Goal: Task Accomplishment & Management: Manage account settings

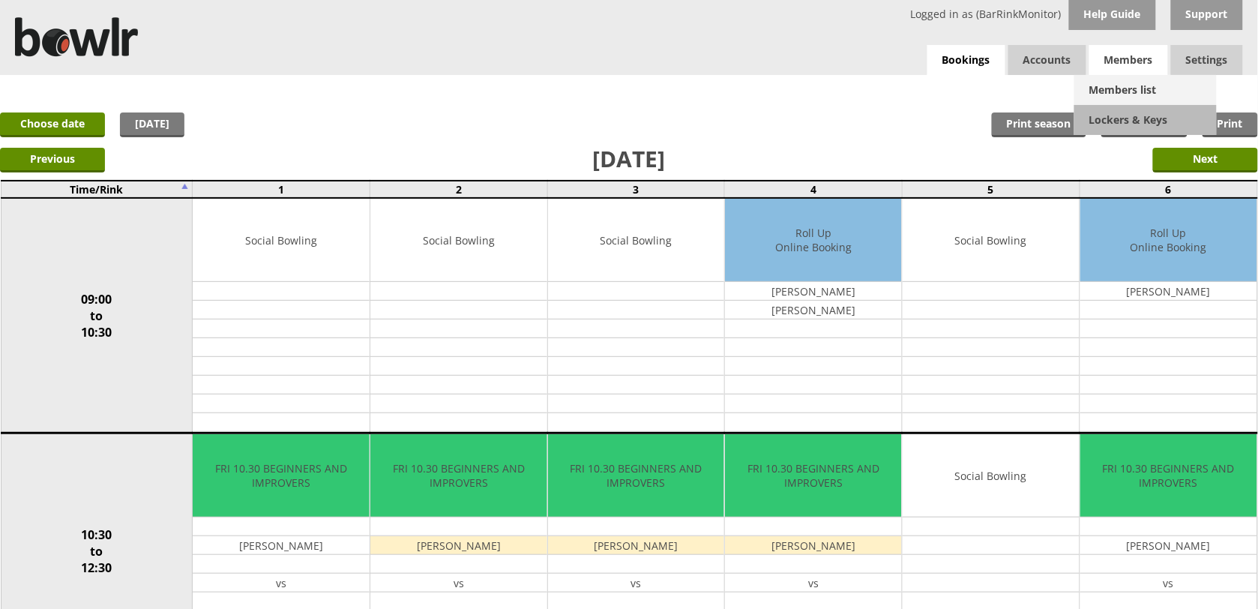
click at [1121, 85] on link "Members list" at bounding box center [1145, 90] width 142 height 30
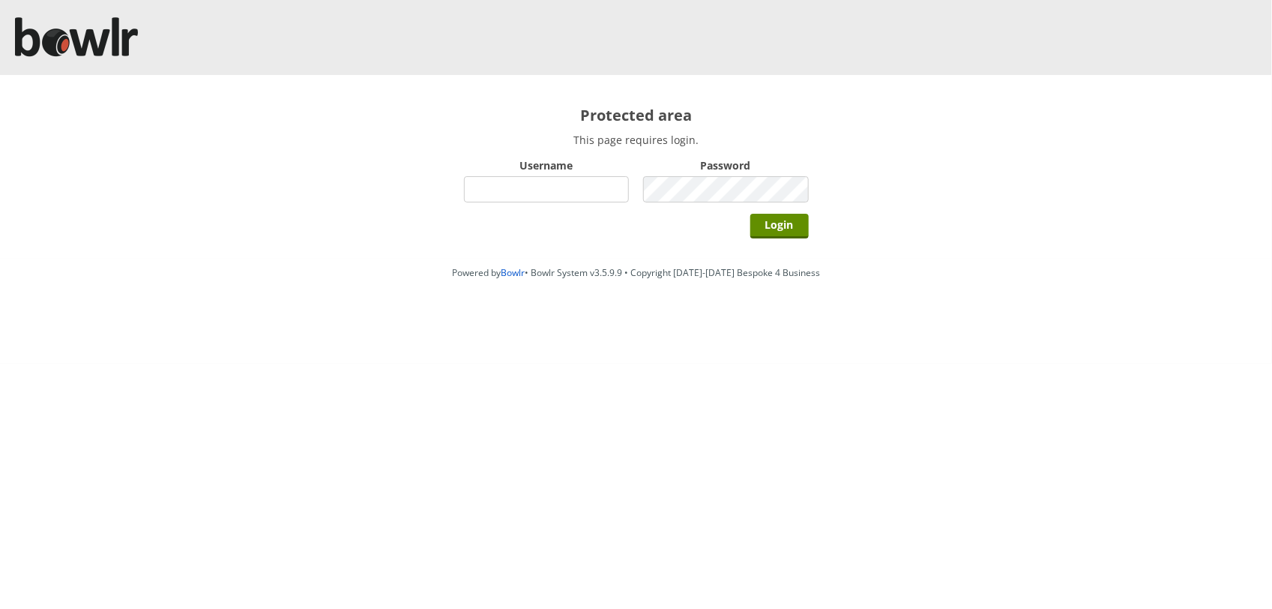
click at [574, 190] on input "Username" at bounding box center [547, 189] width 166 height 26
type input "BarRinkMonitor"
click at [750, 214] on input "Login" at bounding box center [779, 226] width 58 height 25
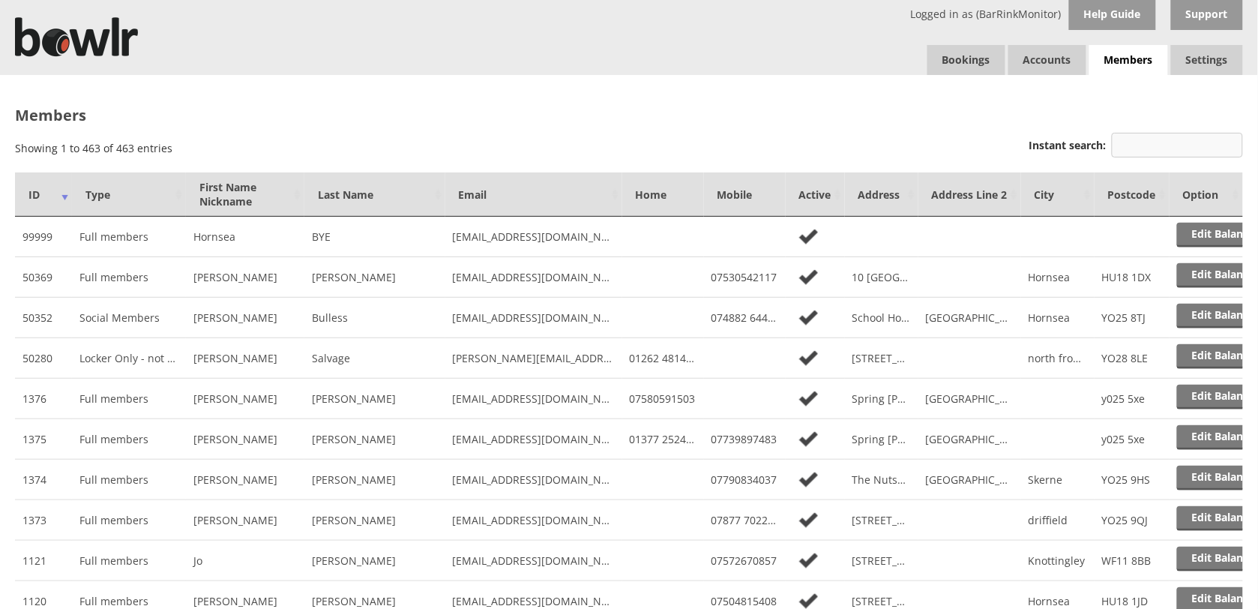
click at [1157, 145] on input "Instant search:" at bounding box center [1177, 145] width 131 height 25
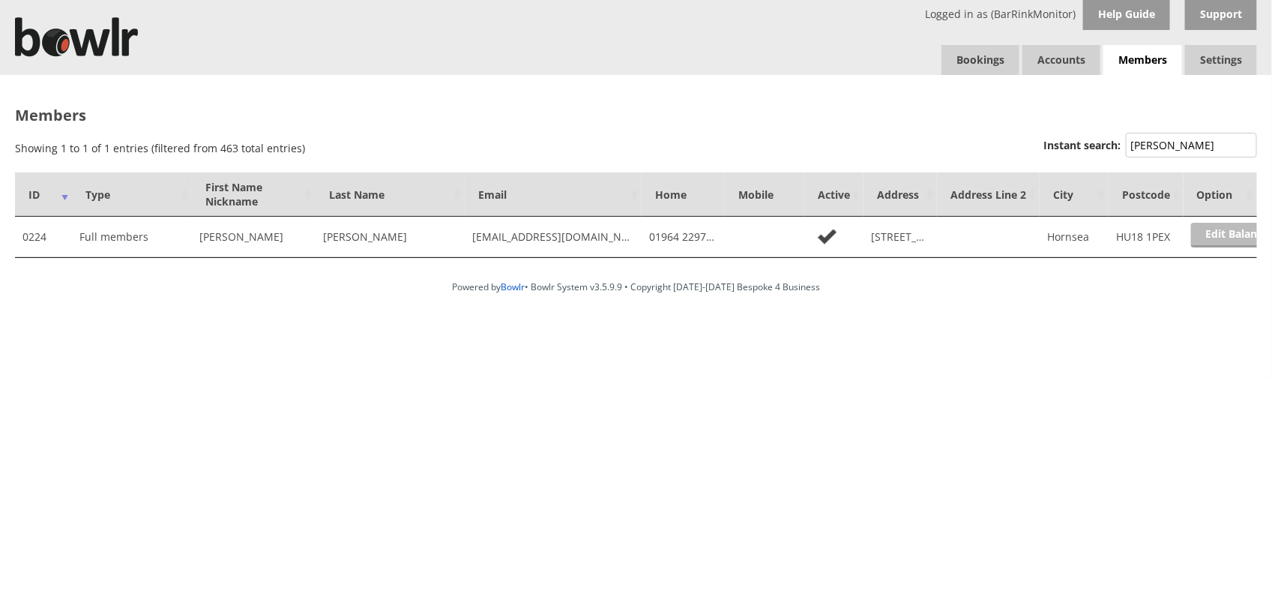
type input "CURTIS"
click at [1232, 237] on link "Edit Balance" at bounding box center [1237, 235] width 93 height 25
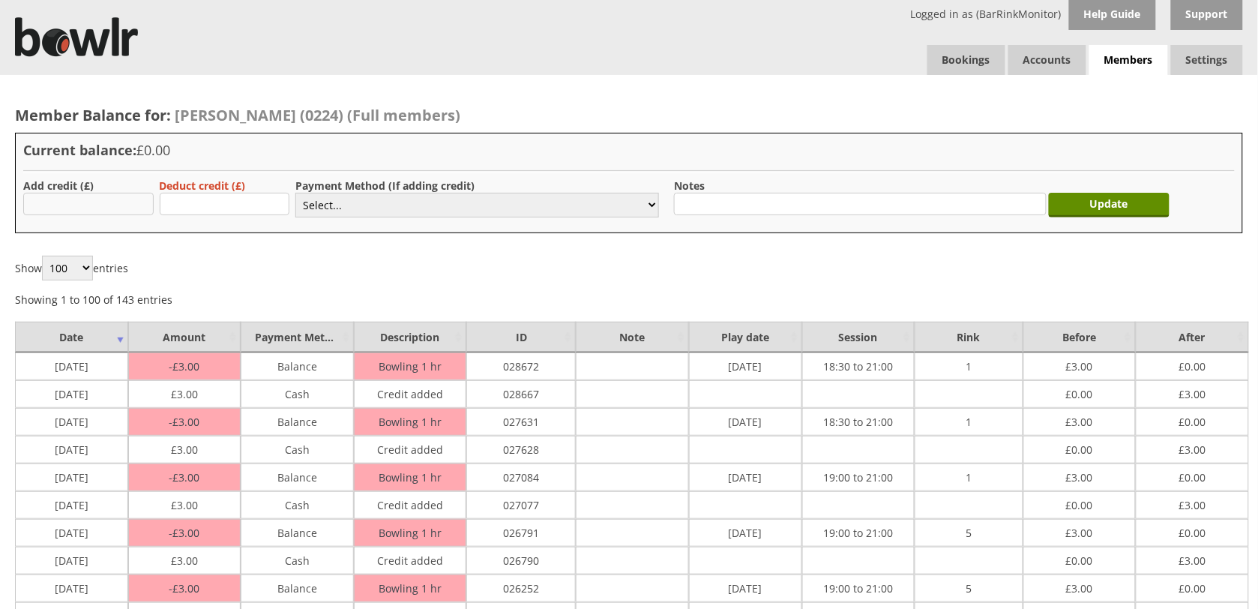
click at [86, 204] on input "text" at bounding box center [88, 204] width 130 height 22
type input "3"
click at [334, 203] on select "Select... Cash Card Cheque Bank Transfer Other Member Card Gift Voucher Balance" at bounding box center [477, 205] width 364 height 25
select select "1"
click at [295, 193] on select "Select... Cash Card Cheque Bank Transfer Other Member Card Gift Voucher Balance" at bounding box center [477, 205] width 364 height 25
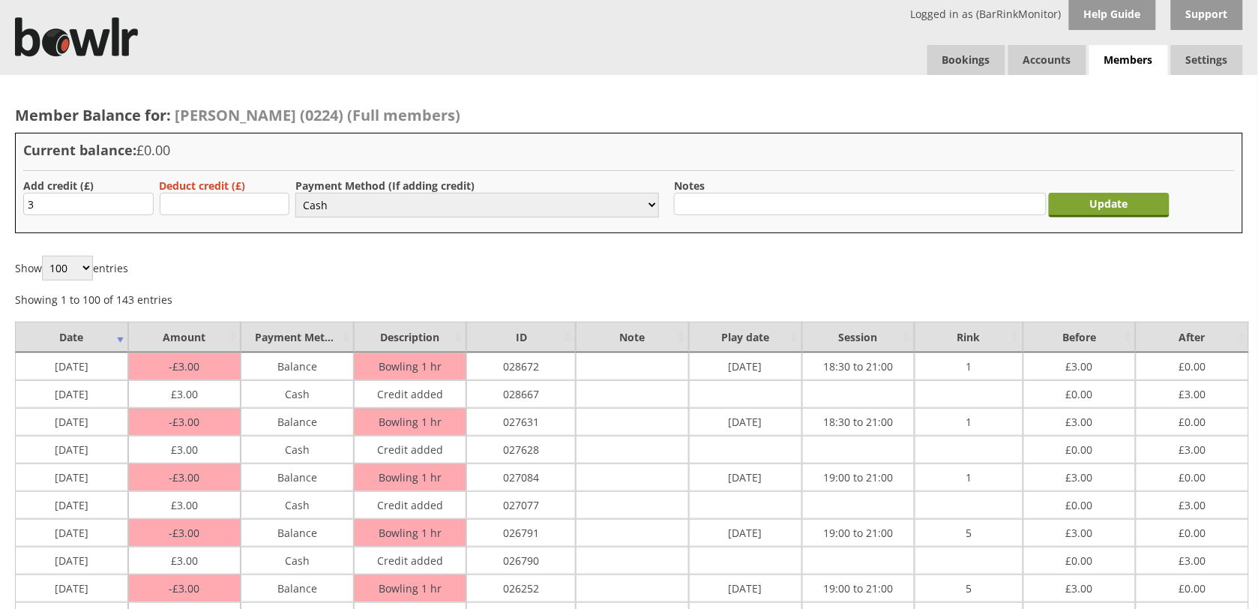
click at [1076, 208] on input "Update" at bounding box center [1109, 205] width 121 height 25
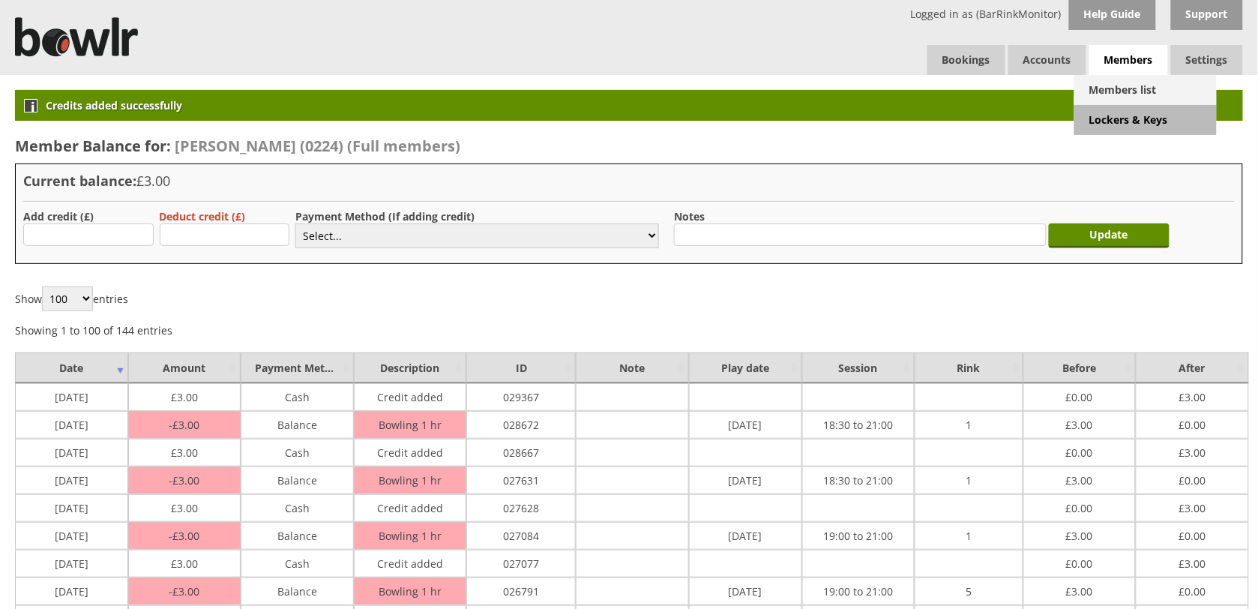
click at [1126, 92] on link "Members list" at bounding box center [1145, 90] width 142 height 30
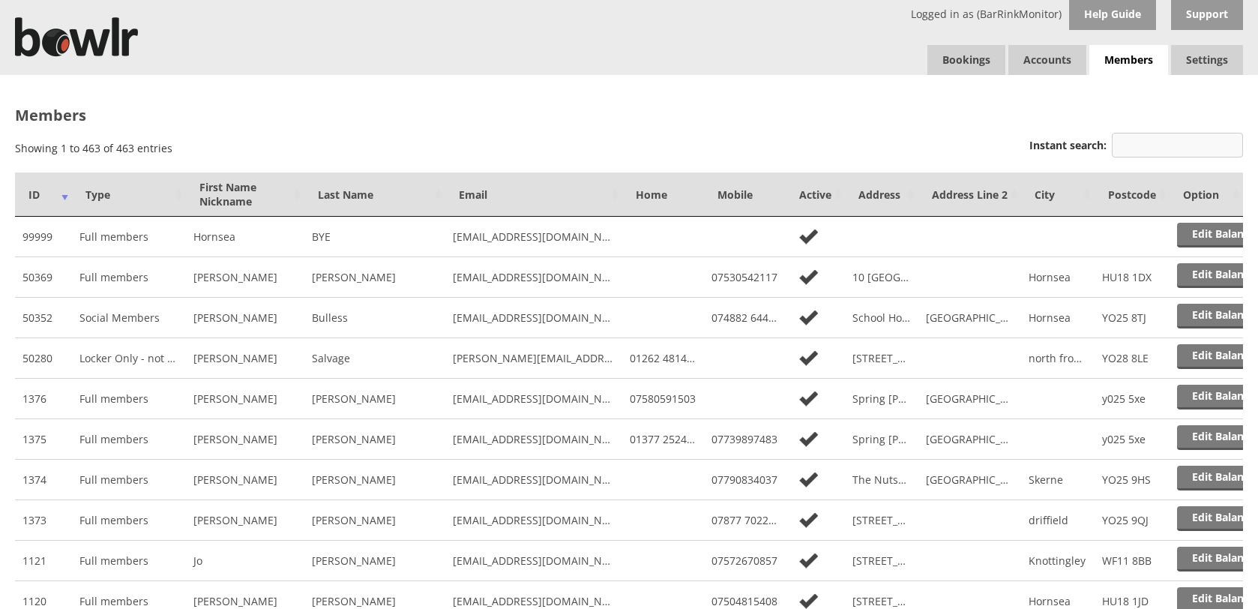
click at [1170, 140] on input "Instant search:" at bounding box center [1177, 145] width 131 height 25
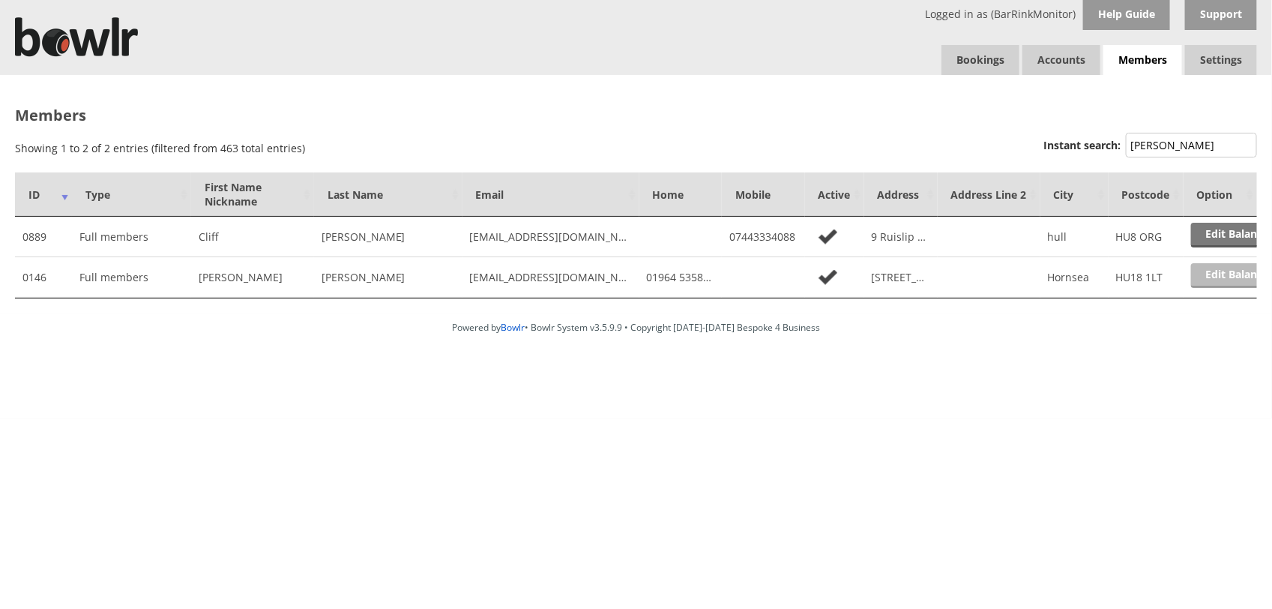
type input "[PERSON_NAME]"
click at [1231, 278] on link "Edit Balance" at bounding box center [1237, 275] width 93 height 25
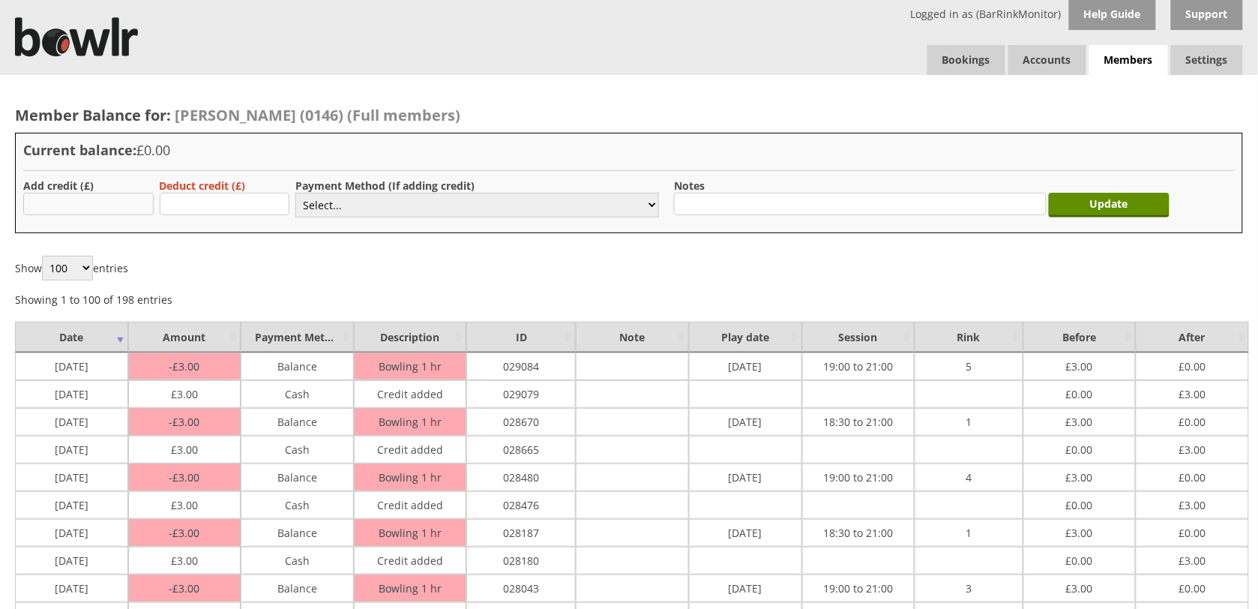
click at [101, 204] on input "text" at bounding box center [88, 204] width 130 height 22
type input "3"
click at [433, 203] on select "Select... Cash Card Cheque Bank Transfer Other Member Card Gift Voucher Balance" at bounding box center [477, 205] width 364 height 25
select select "1"
click at [295, 193] on select "Select... Cash Card Cheque Bank Transfer Other Member Card Gift Voucher Balance" at bounding box center [477, 205] width 364 height 25
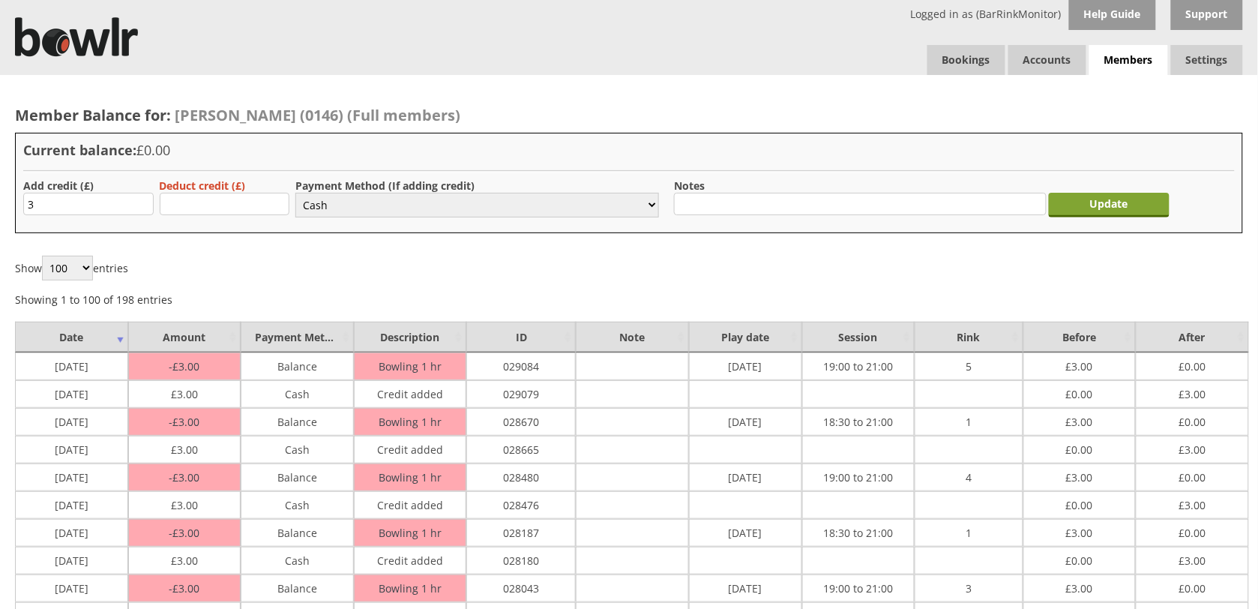
click at [1121, 203] on input "Update" at bounding box center [1109, 205] width 121 height 25
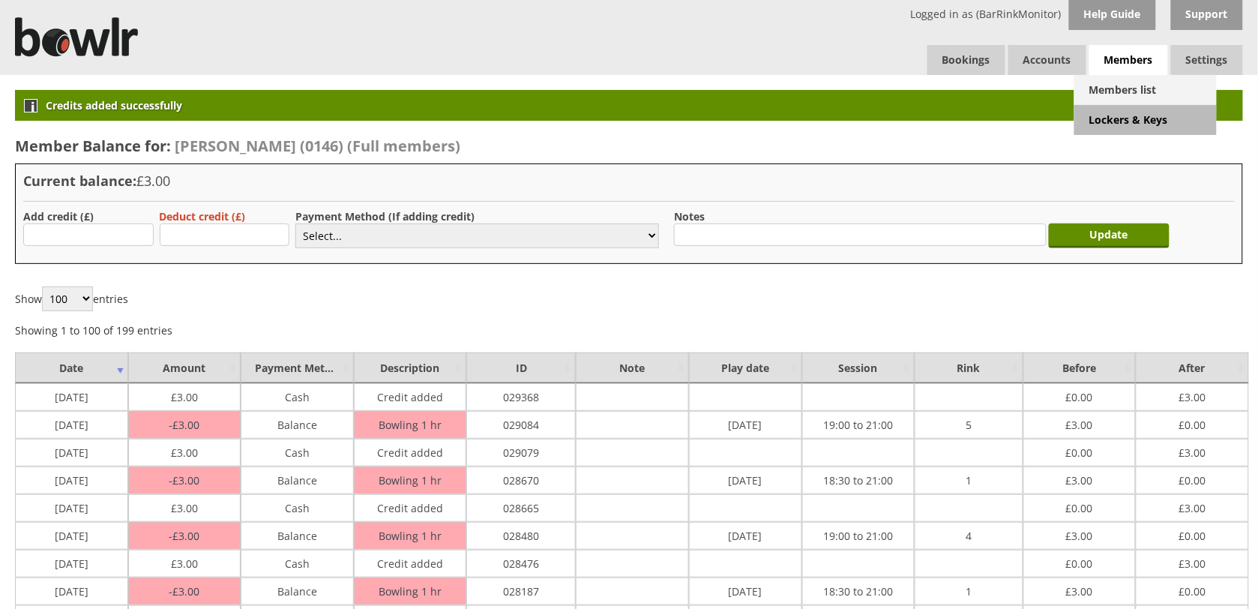
click at [1126, 103] on link "Members list" at bounding box center [1145, 90] width 142 height 30
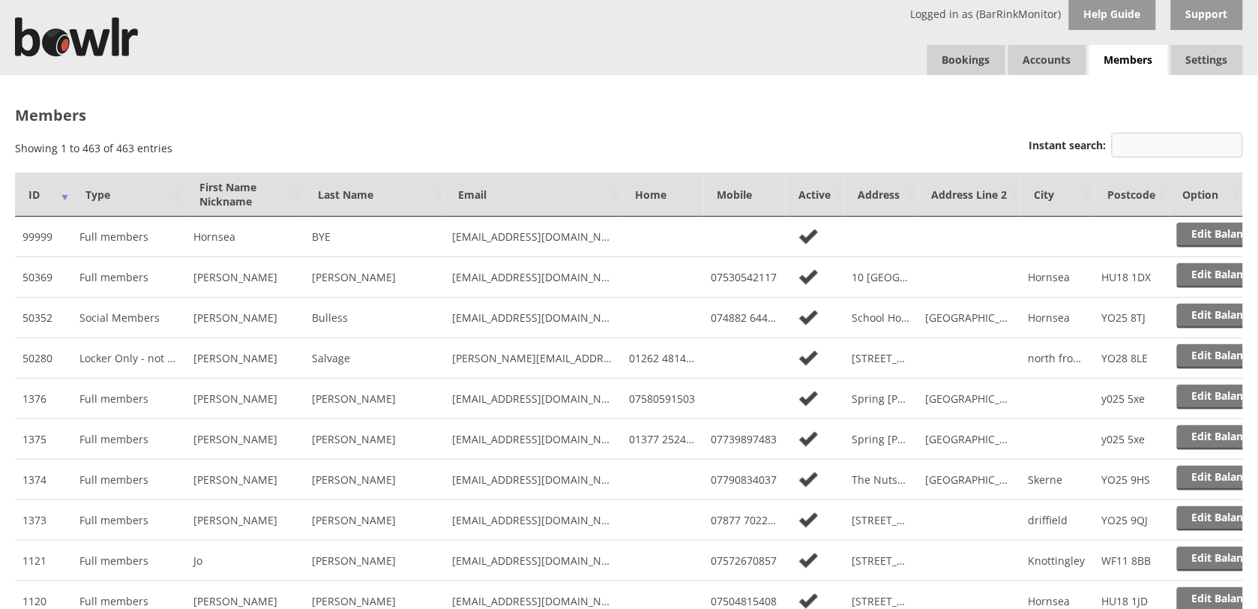
click at [1189, 148] on input "Instant search:" at bounding box center [1177, 145] width 131 height 25
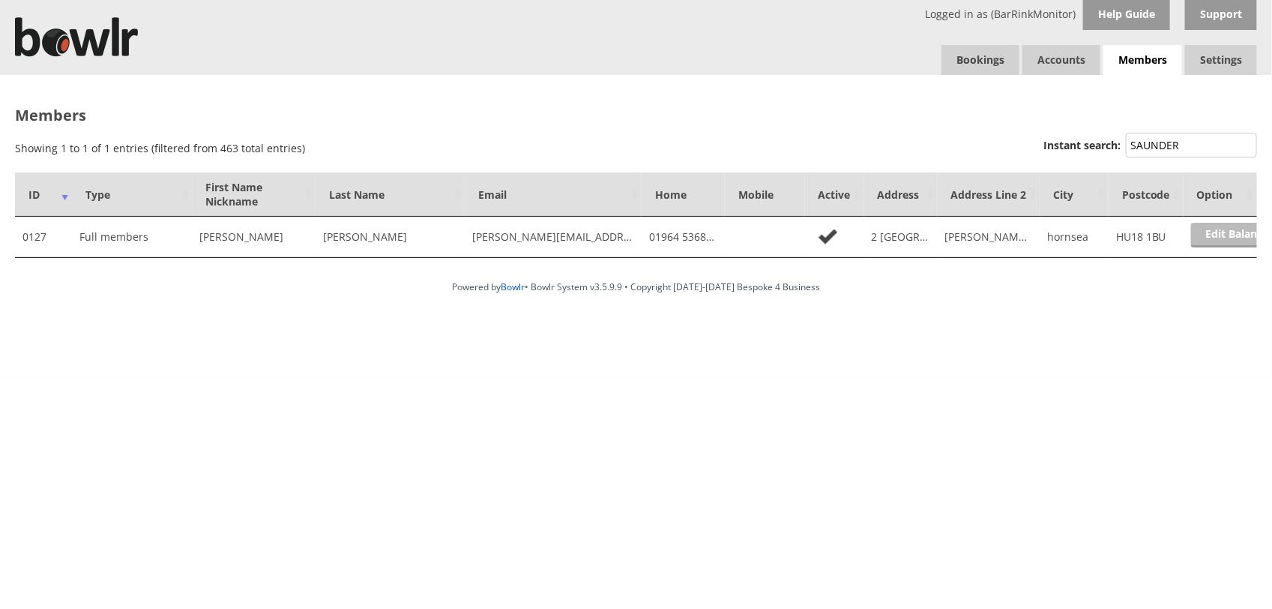
type input "SAUNDER"
click at [1226, 230] on link "Edit Balance" at bounding box center [1237, 235] width 93 height 25
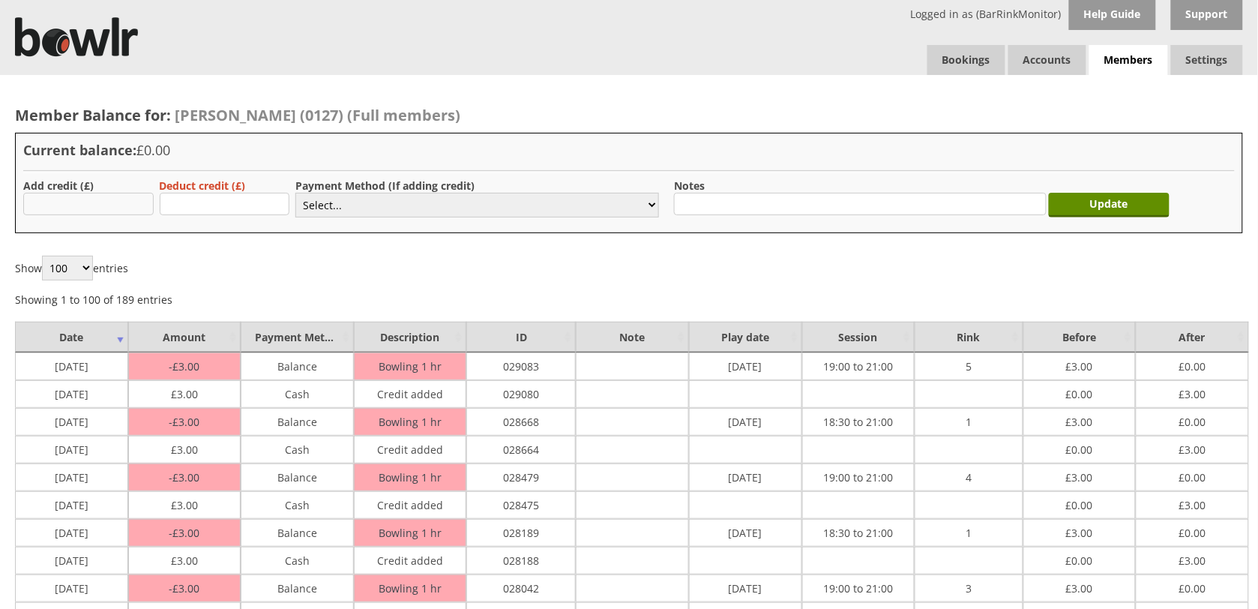
click at [45, 207] on input "text" at bounding box center [88, 204] width 130 height 22
type input "3"
click at [349, 197] on select "Select... Cash Card Cheque Bank Transfer Other Member Card Gift Voucher Balance" at bounding box center [477, 205] width 364 height 25
select select "1"
click at [295, 193] on select "Select... Cash Card Cheque Bank Transfer Other Member Card Gift Voucher Balance" at bounding box center [477, 205] width 364 height 25
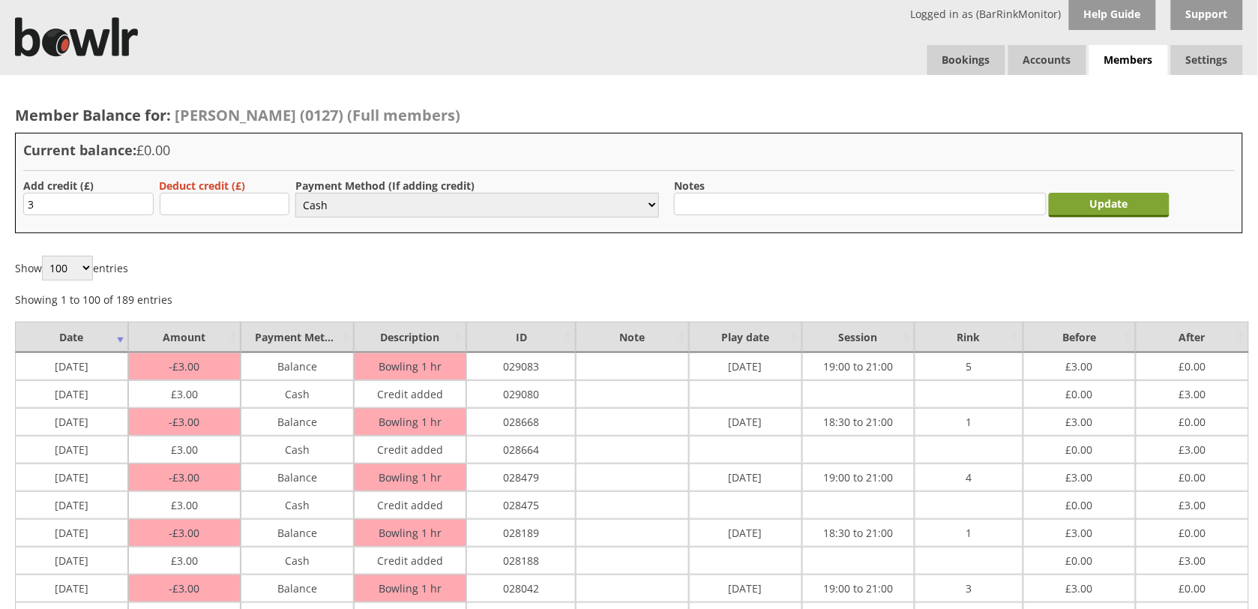
click at [1097, 207] on input "Update" at bounding box center [1109, 205] width 121 height 25
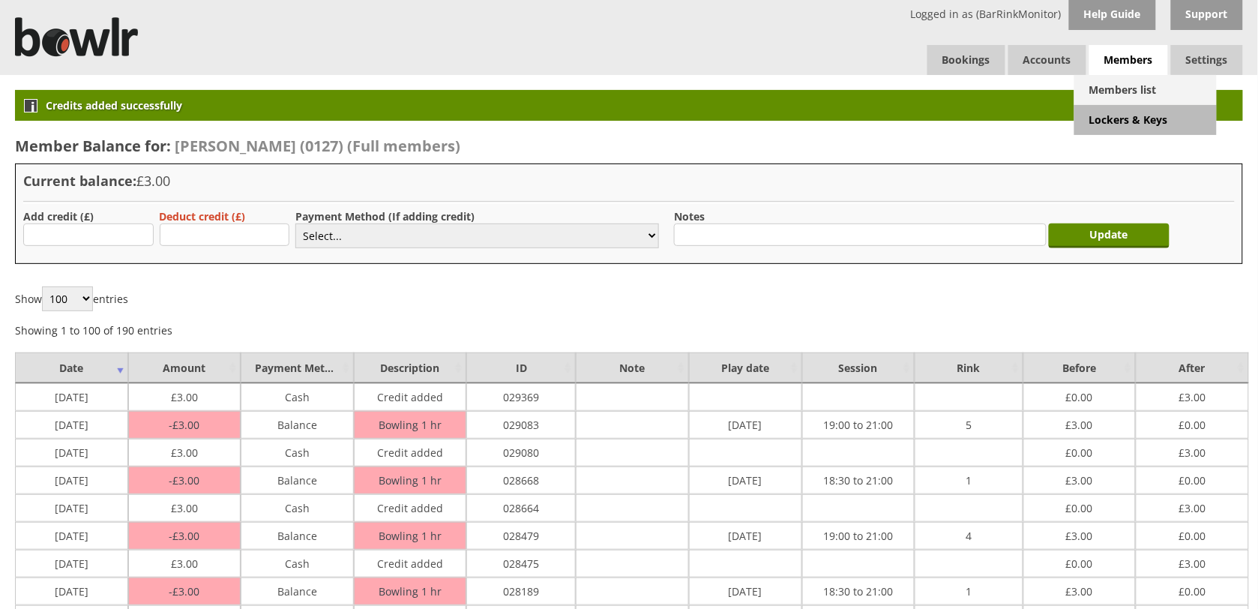
click at [1130, 91] on link "Members list" at bounding box center [1145, 90] width 142 height 30
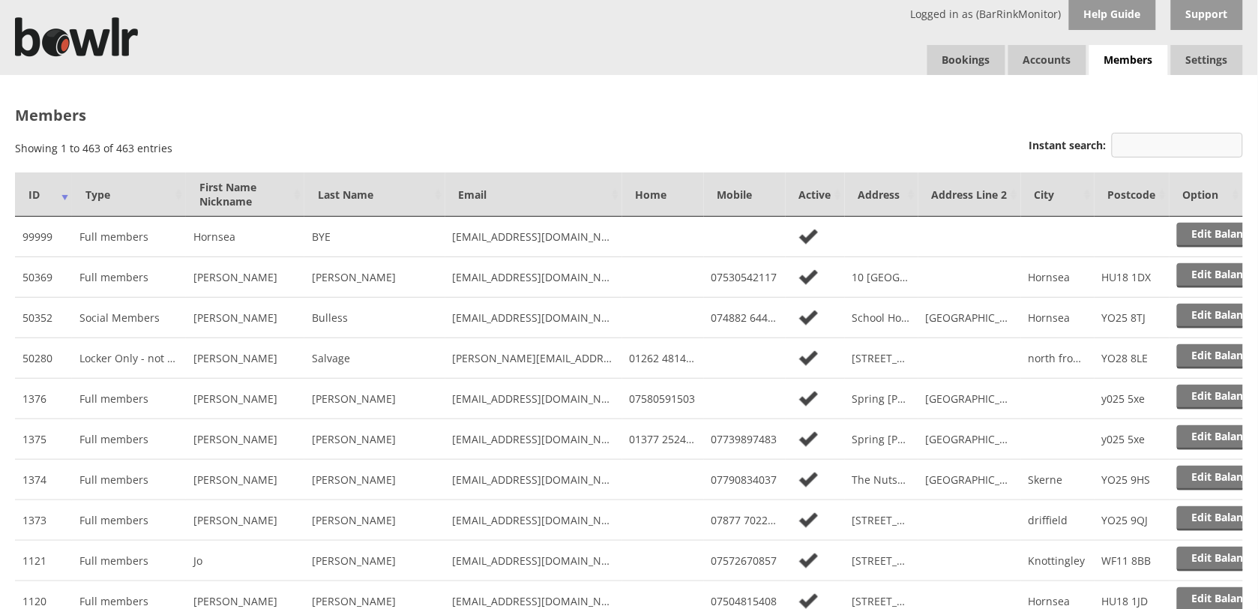
click at [1155, 150] on input "Instant search:" at bounding box center [1177, 145] width 131 height 25
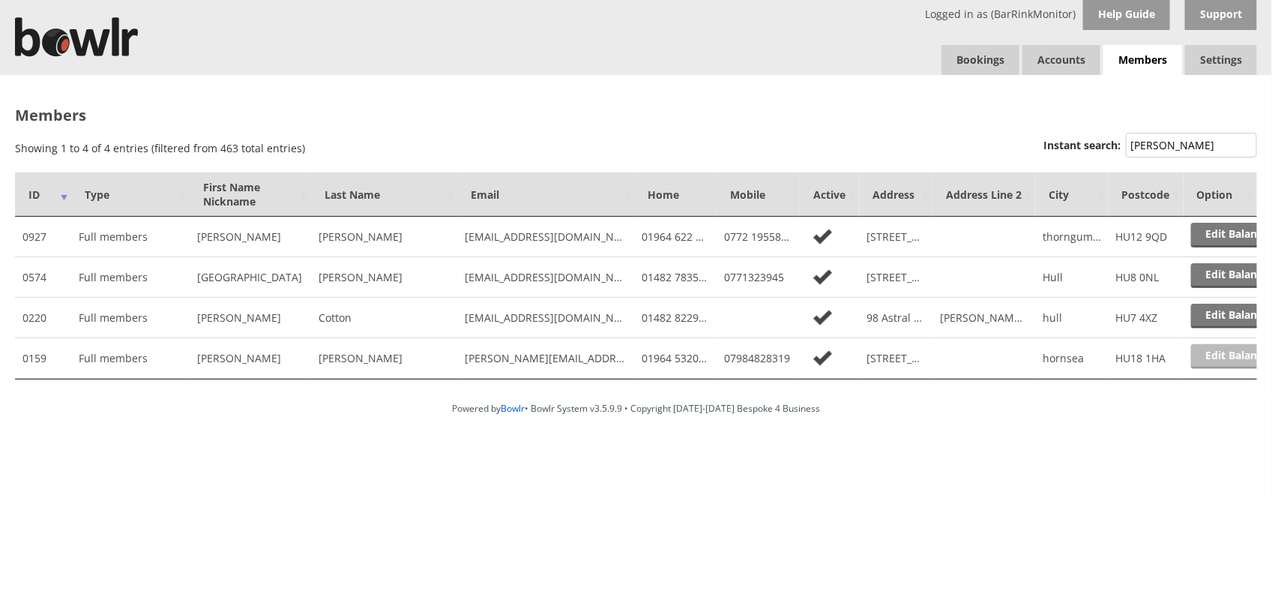
type input "SUTTON"
click at [1215, 353] on link "Edit Balance" at bounding box center [1237, 356] width 93 height 25
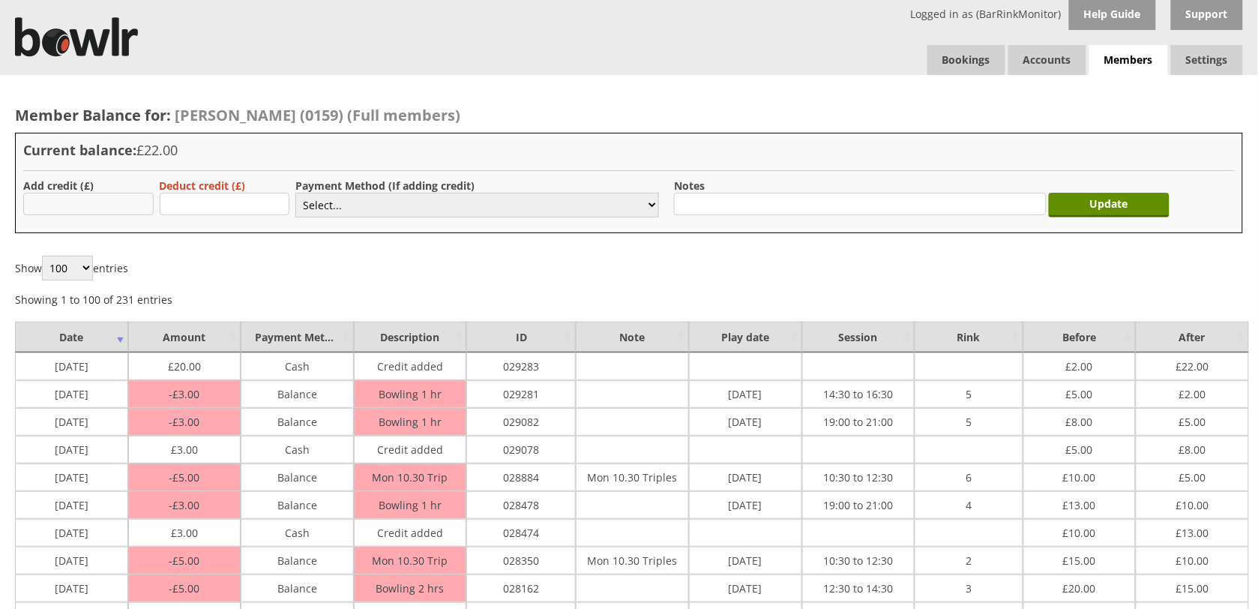
click at [95, 203] on input "text" at bounding box center [88, 204] width 130 height 22
type input "3"
click at [557, 200] on select "Select... Cash Card Cheque Bank Transfer Other Member Card Gift Voucher Balance" at bounding box center [477, 205] width 364 height 25
select select "1"
click at [295, 193] on select "Select... Cash Card Cheque Bank Transfer Other Member Card Gift Voucher Balance" at bounding box center [477, 205] width 364 height 25
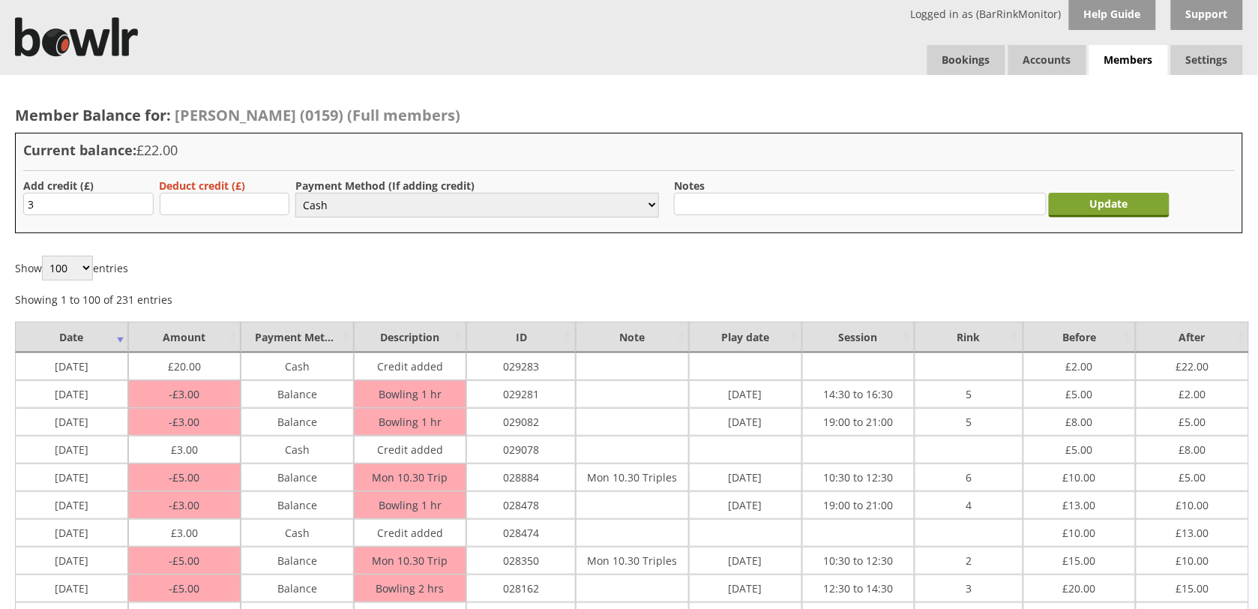
click at [1112, 214] on input "Update" at bounding box center [1109, 205] width 121 height 25
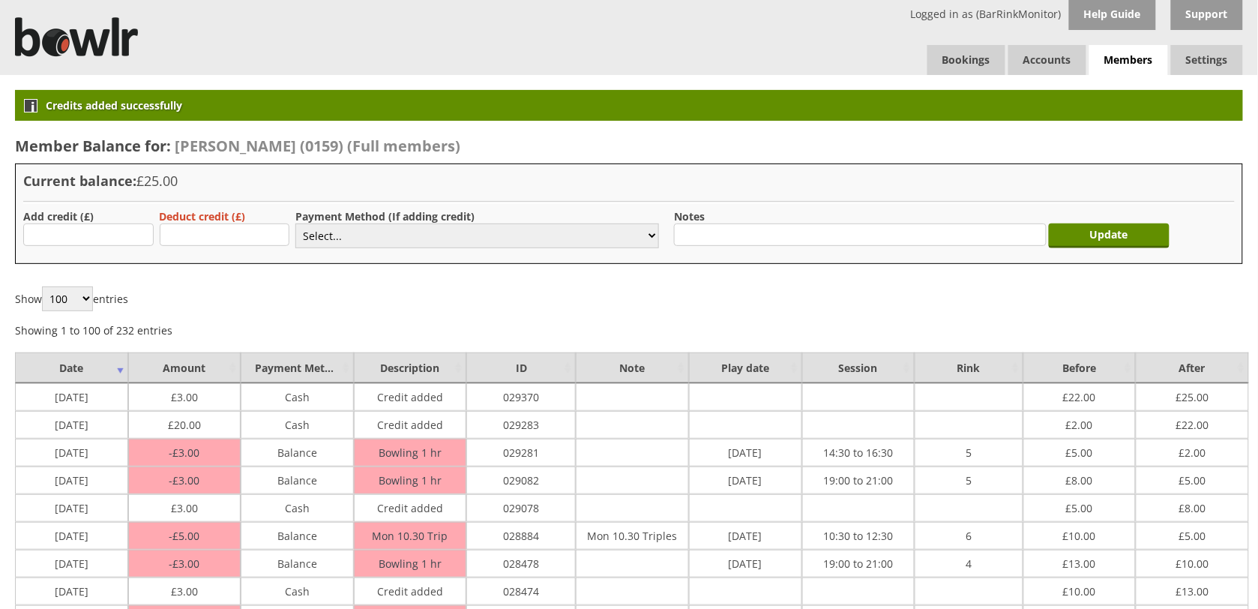
click at [1122, 60] on span "Members" at bounding box center [1128, 60] width 79 height 31
click at [1133, 94] on link "Members list" at bounding box center [1145, 90] width 142 height 30
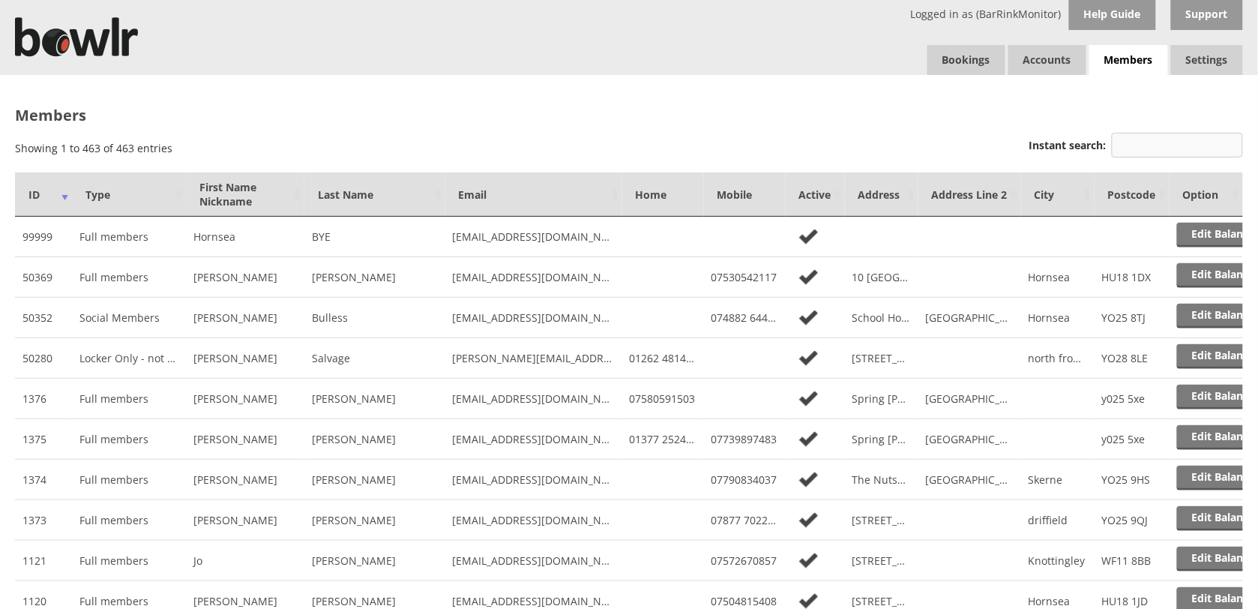
drag, startPoint x: 1121, startPoint y: 166, endPoint x: 1122, endPoint y: 154, distance: 12.0
click at [1122, 151] on input "Instant search:" at bounding box center [1177, 145] width 131 height 25
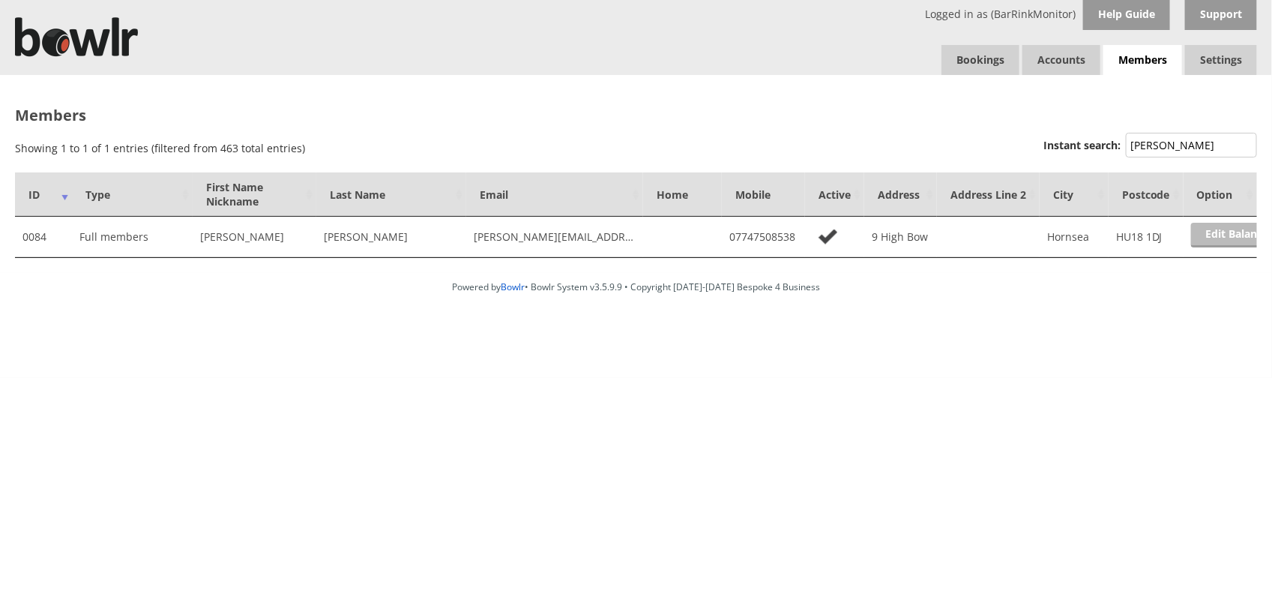
type input "[PERSON_NAME]"
click at [1220, 236] on link "Edit Balance" at bounding box center [1237, 235] width 93 height 25
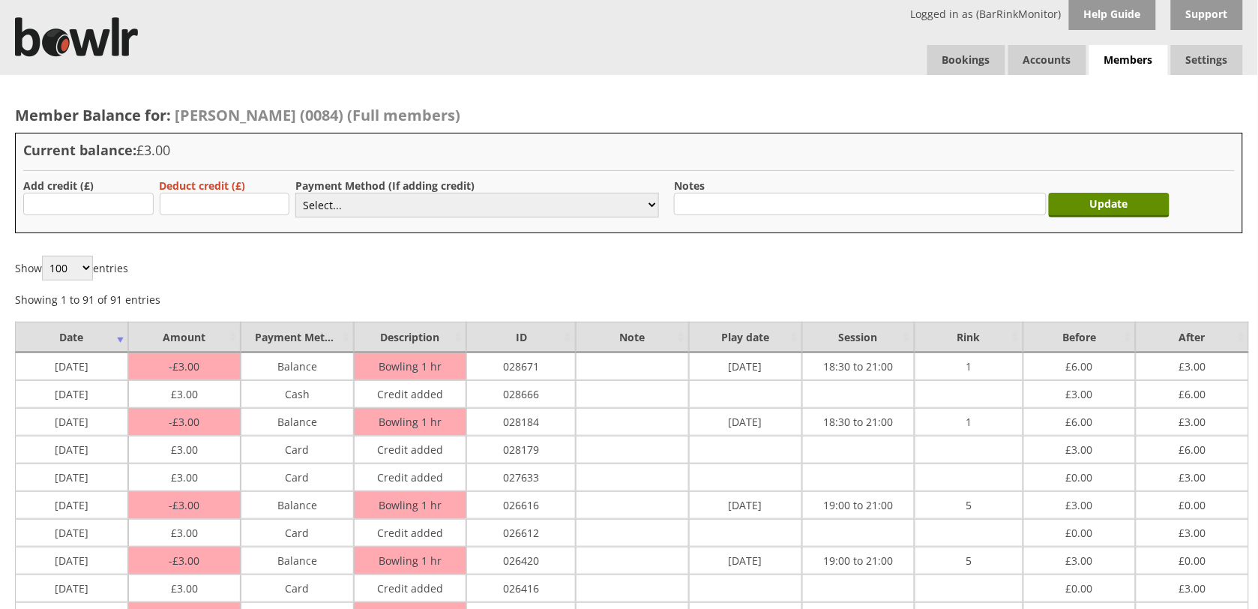
click at [115, 216] on div "Add credit (£)" at bounding box center [83, 198] width 121 height 40
click at [115, 207] on input "text" at bounding box center [88, 204] width 130 height 22
type input "3"
click at [380, 197] on select "Select... Cash Card Cheque Bank Transfer Other Member Card Gift Voucher Balance" at bounding box center [477, 205] width 364 height 25
select select "2"
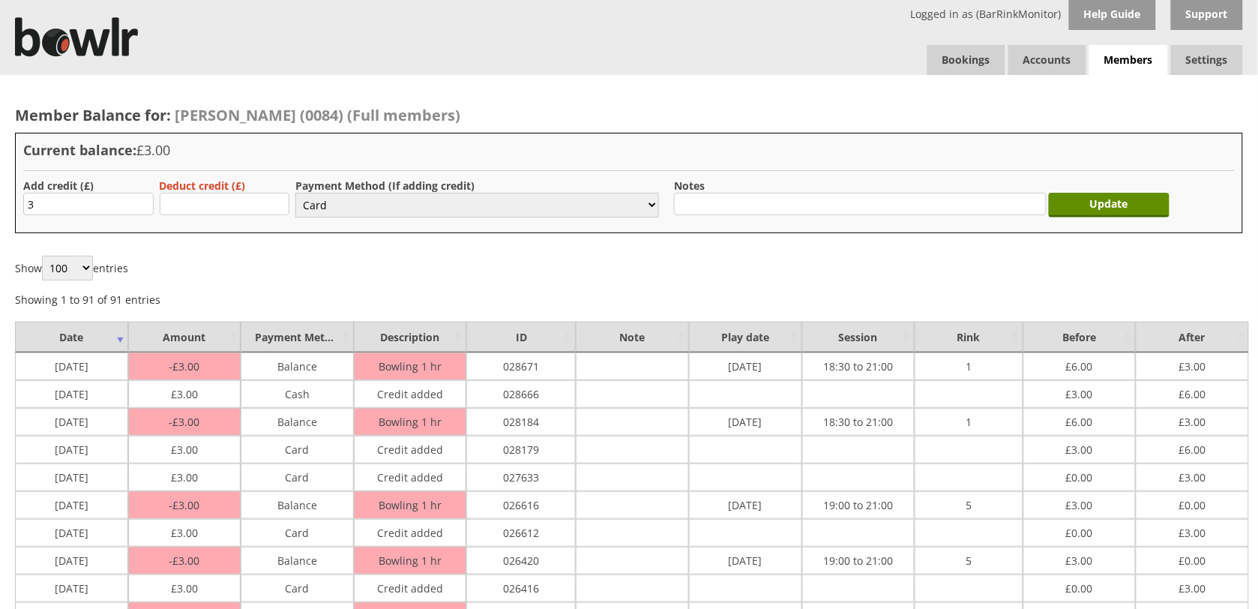
click at [295, 193] on select "Select... Cash Card Cheque Bank Transfer Other Member Card Gift Voucher Balance" at bounding box center [477, 205] width 364 height 25
click at [1091, 205] on input "Update" at bounding box center [1109, 205] width 121 height 25
